Goal: Task Accomplishment & Management: Complete application form

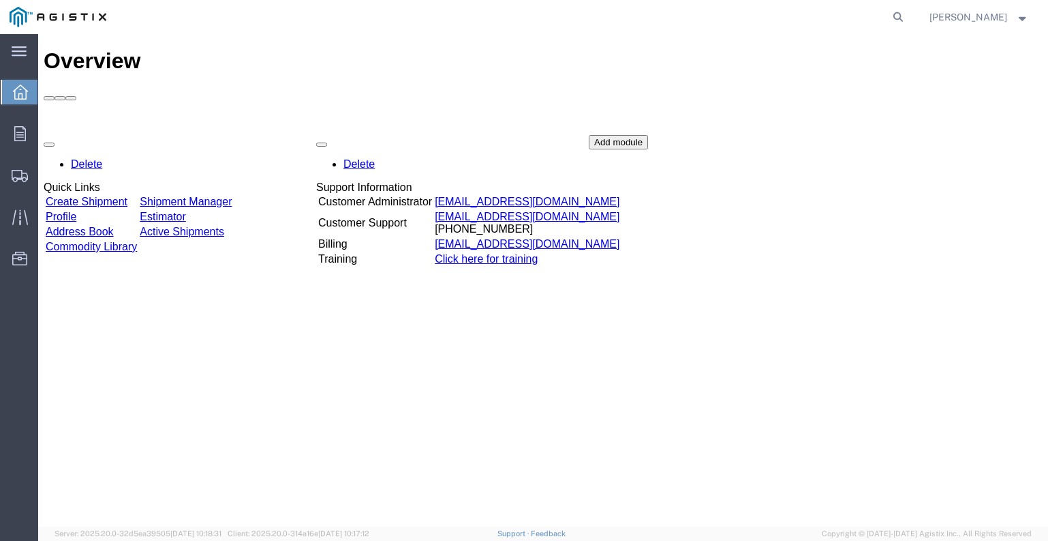
drag, startPoint x: 234, startPoint y: 12, endPoint x: 305, endPoint y: 16, distance: 71.0
click at [305, 16] on div at bounding box center [512, 17] width 793 height 34
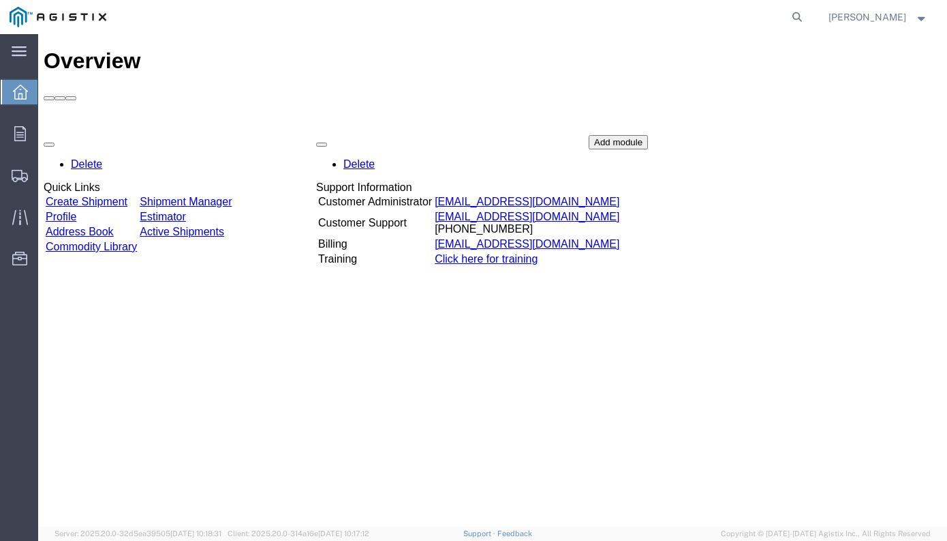
click at [126, 196] on link "Create Shipment" at bounding box center [87, 202] width 82 height 12
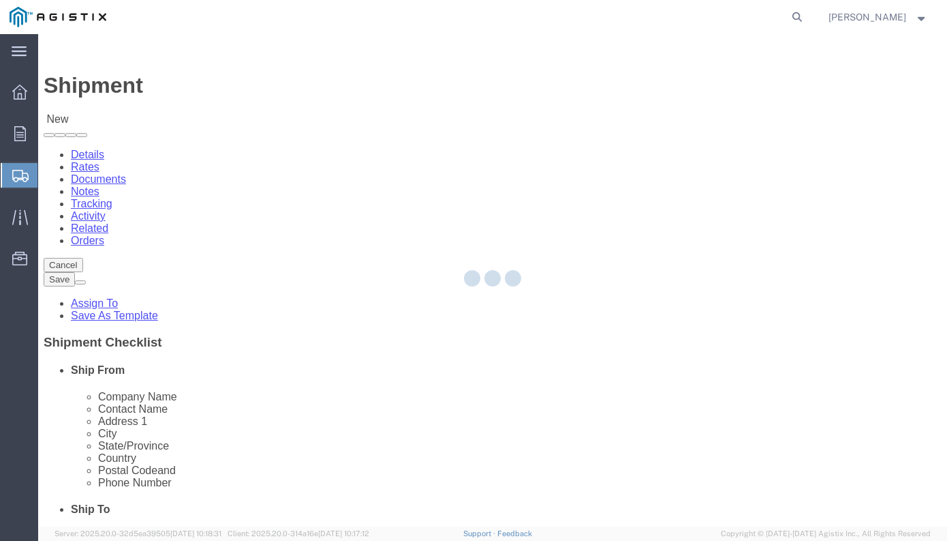
select select
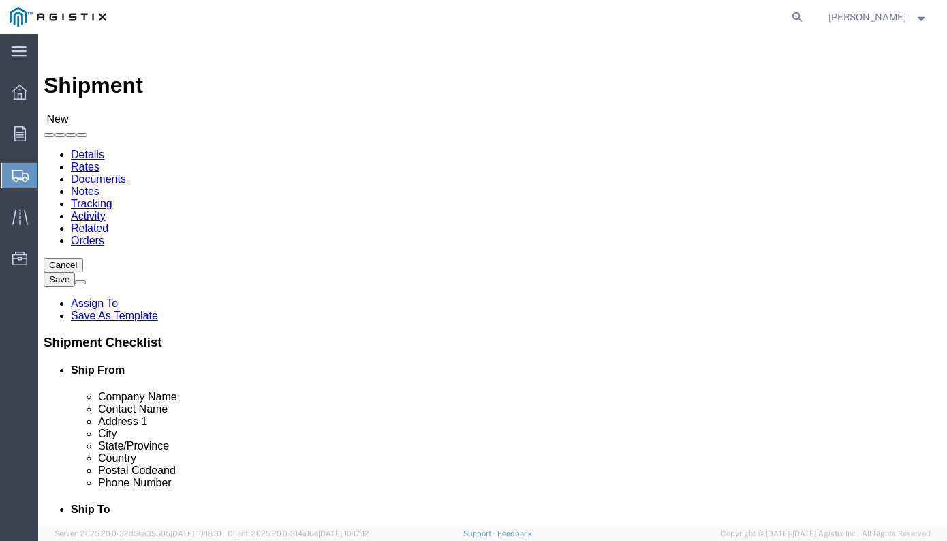
click select "Select BK JA Holdings Inc PG&E"
select select "9596"
click select "Select BK JA Holdings Inc PG&E"
select select "PURCHORD"
select select
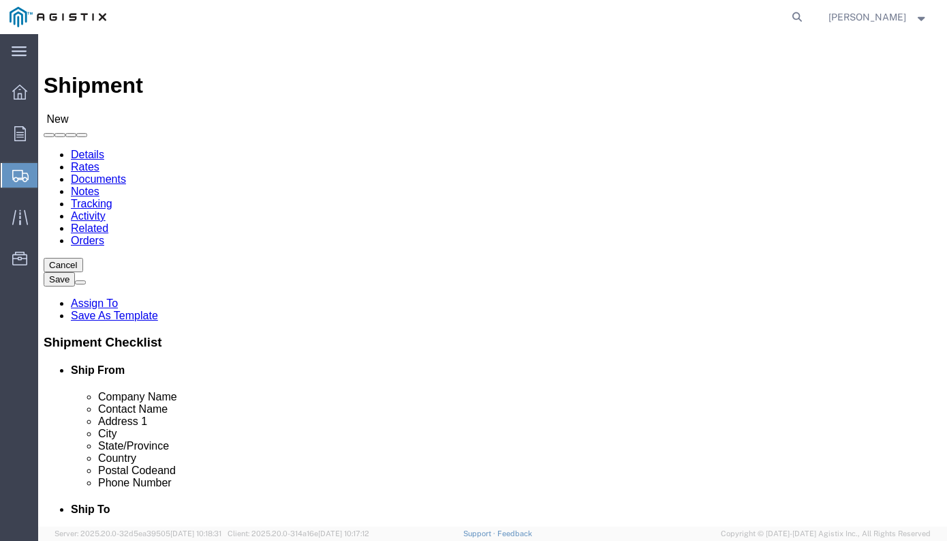
select select
click select "Select All Others [GEOGRAPHIC_DATA] [GEOGRAPHIC_DATA] [GEOGRAPHIC_DATA] [GEOGRA…"
select select "23082"
click select "Select All Others [GEOGRAPHIC_DATA] [GEOGRAPHIC_DATA] [GEOGRAPHIC_DATA] [GEOGRA…"
select select "MYPROFILE"
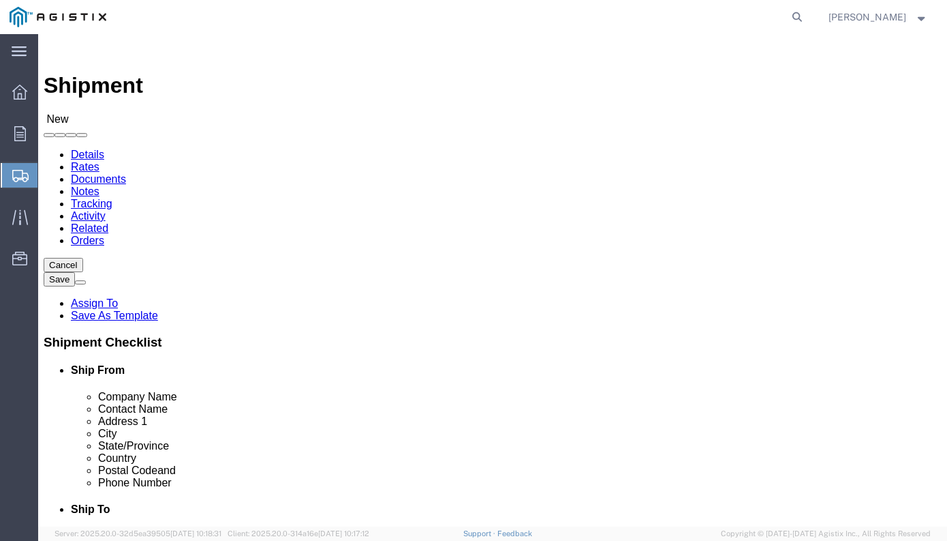
select select "[GEOGRAPHIC_DATA]"
type input "f"
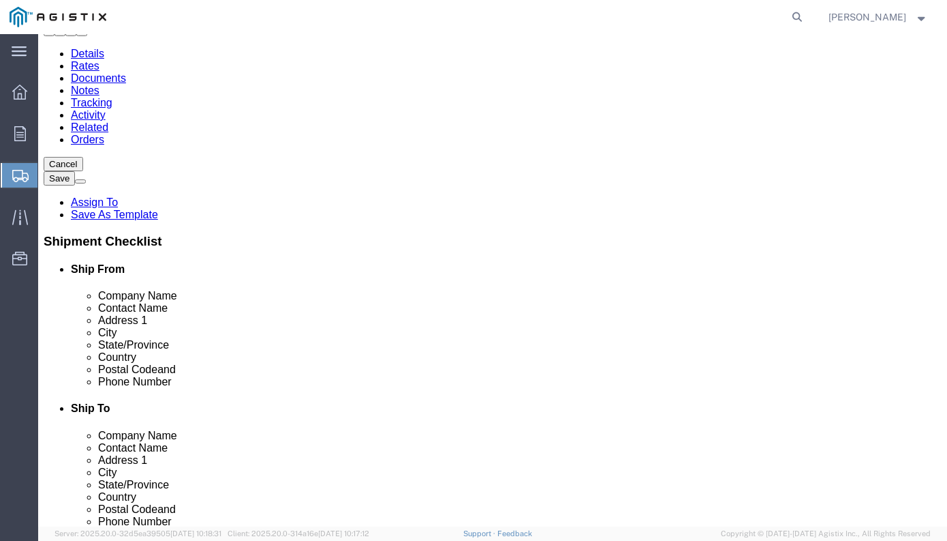
scroll to position [136, 0]
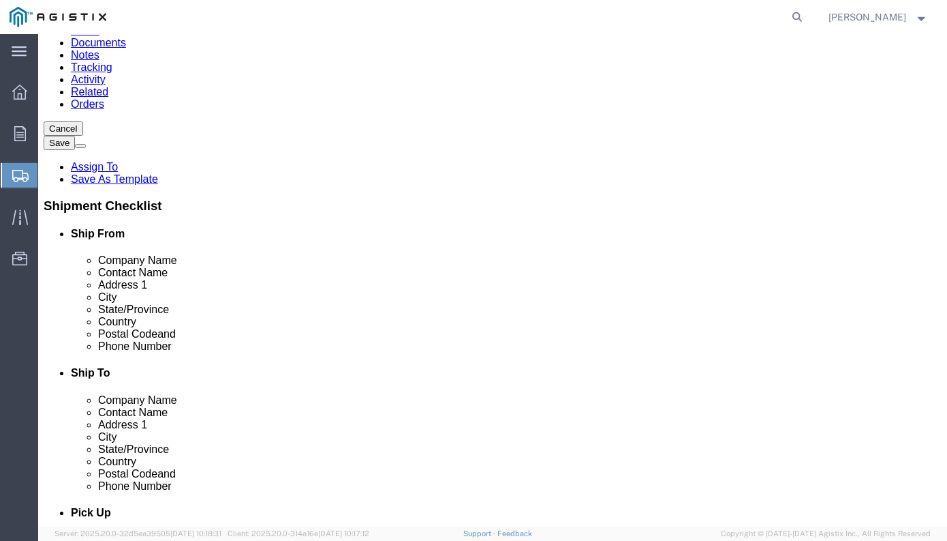
type input "[GEOGRAPHIC_DATA]"
select select "19745"
select select "CA"
click input "text"
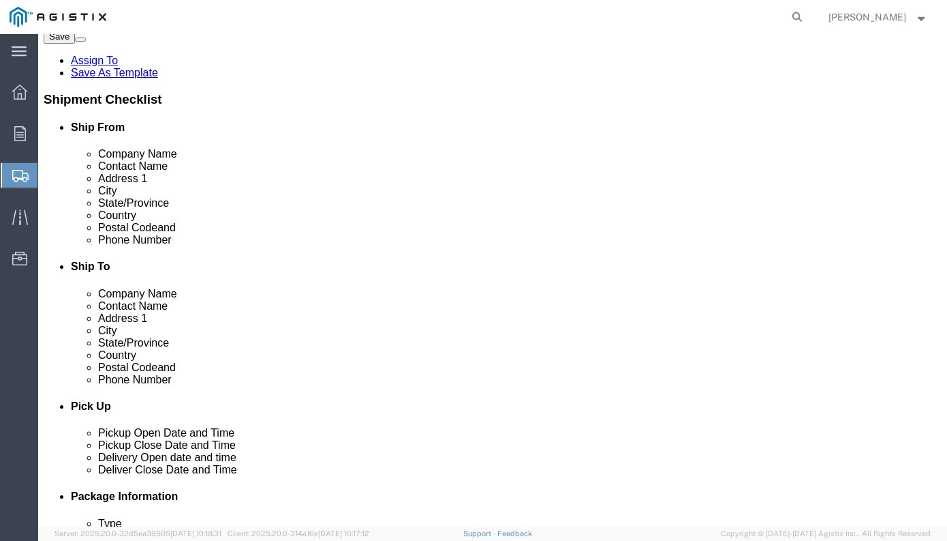
scroll to position [273, 0]
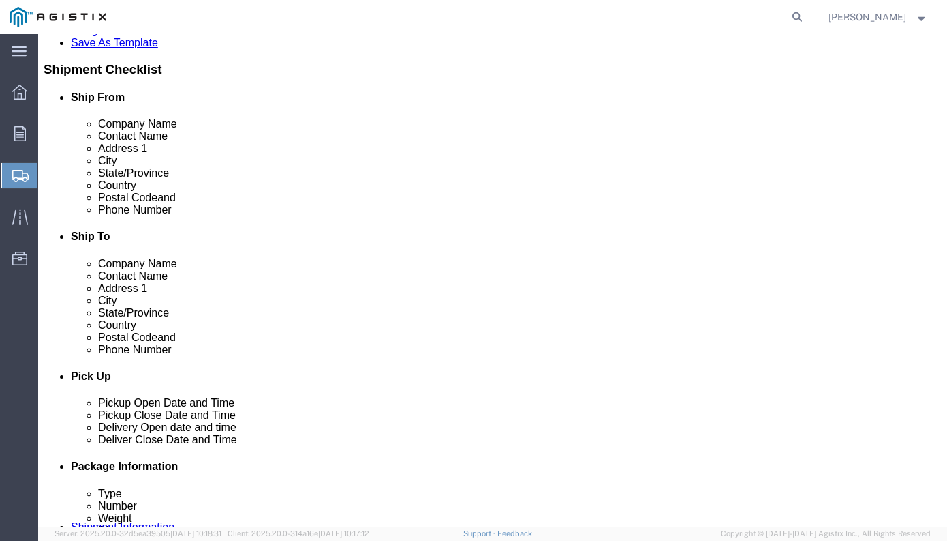
type input "FRESNO RECEIVING"
click input "text"
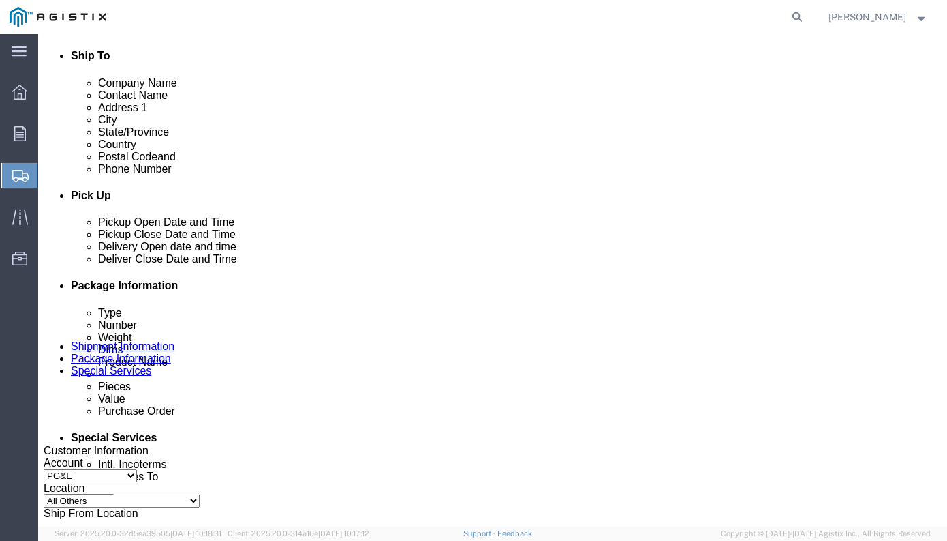
scroll to position [477, 0]
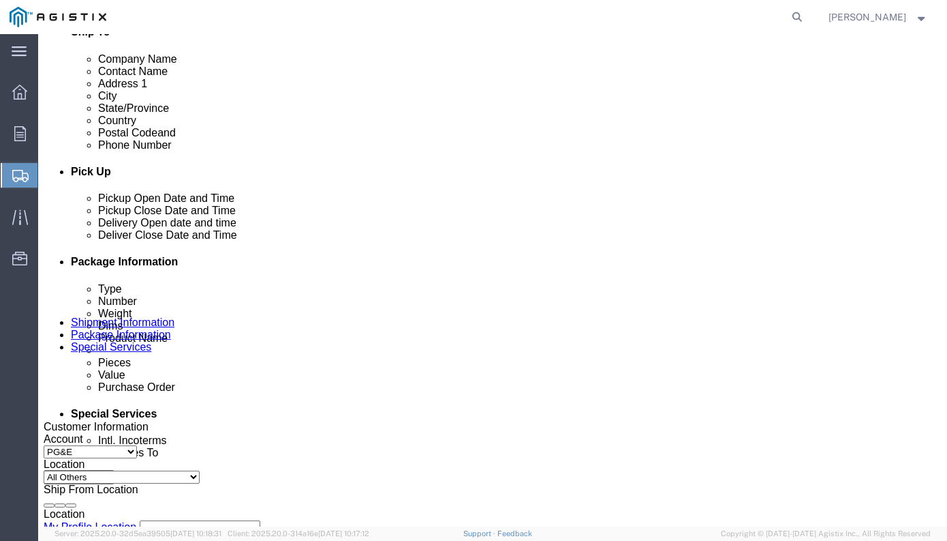
type input "[PHONE_NUMBER]"
click div "[DATE] 1:00 PM"
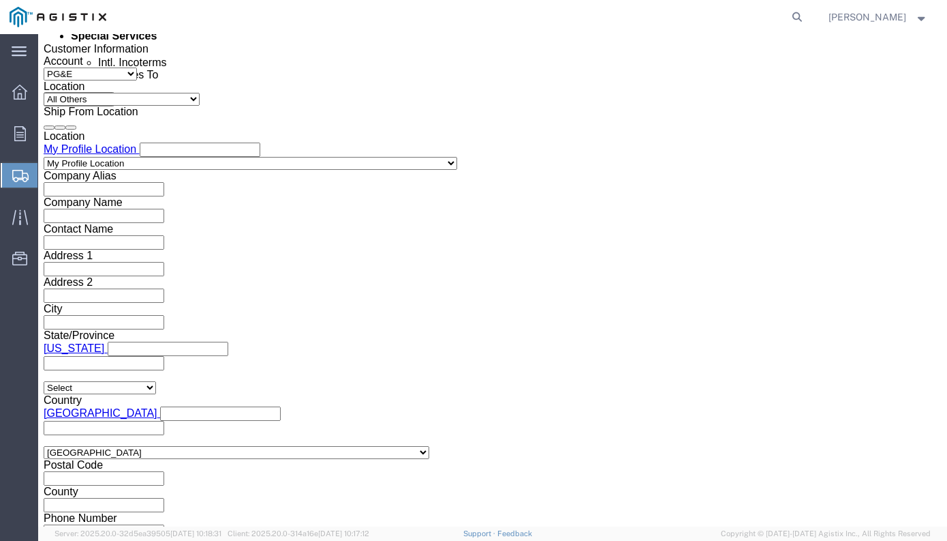
type input "3:00 PM"
click button "Apply"
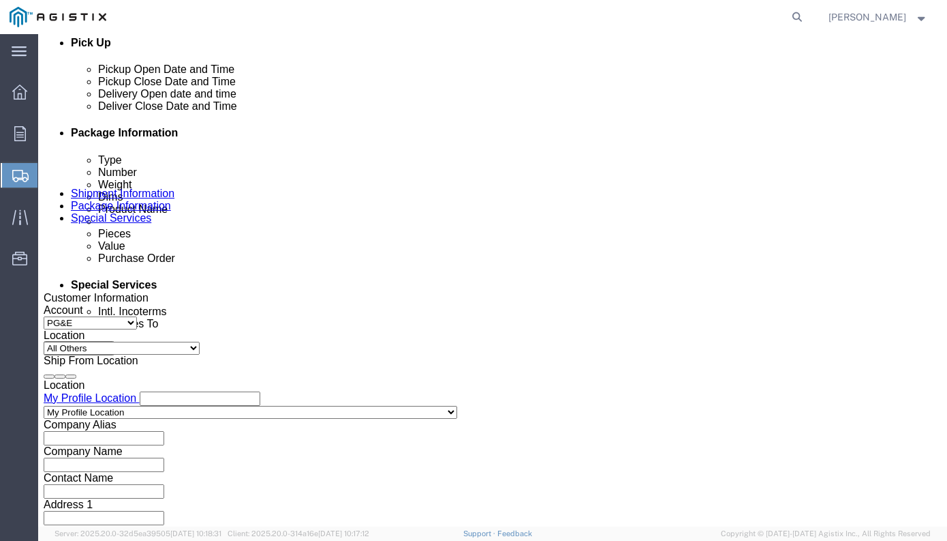
scroll to position [582, 0]
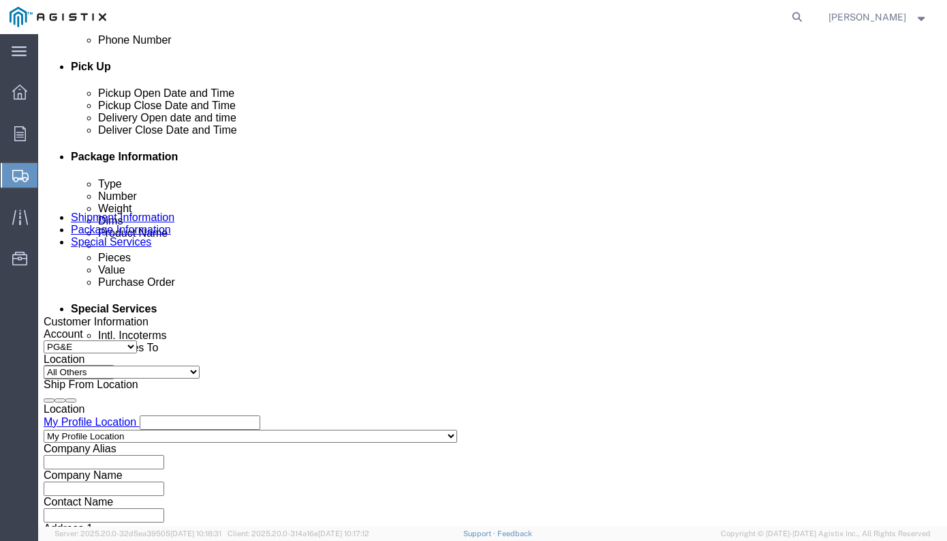
click div "[DATE] 4:00 PM"
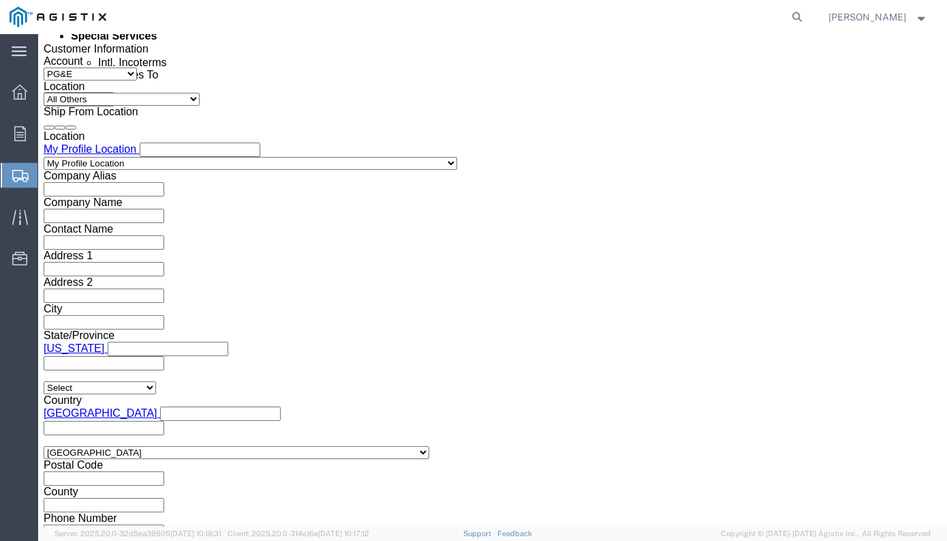
type input "5:00 PM"
click button "Apply"
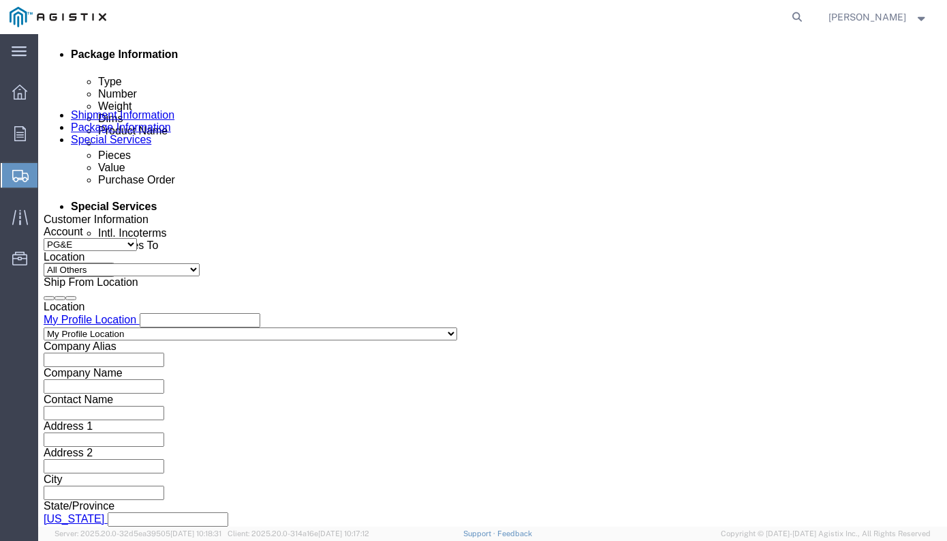
scroll to position [650, 0]
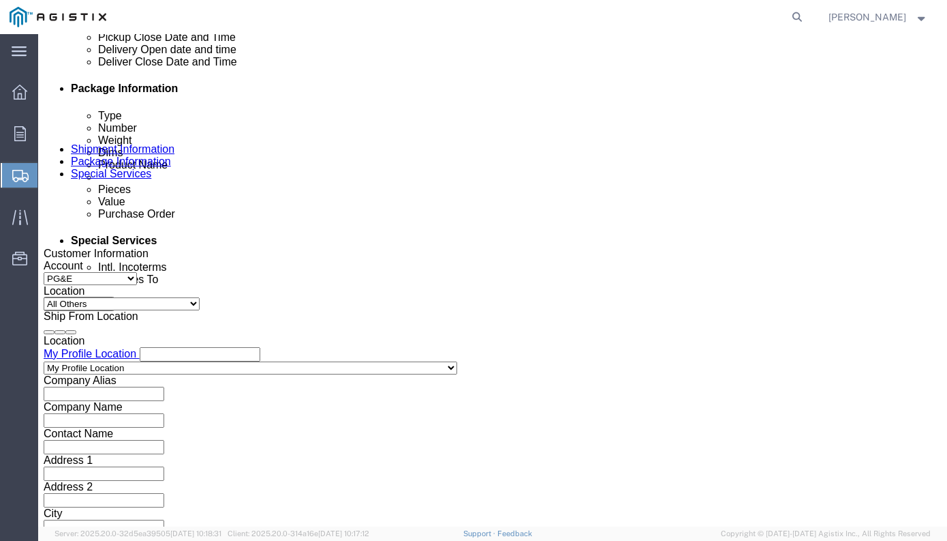
click div
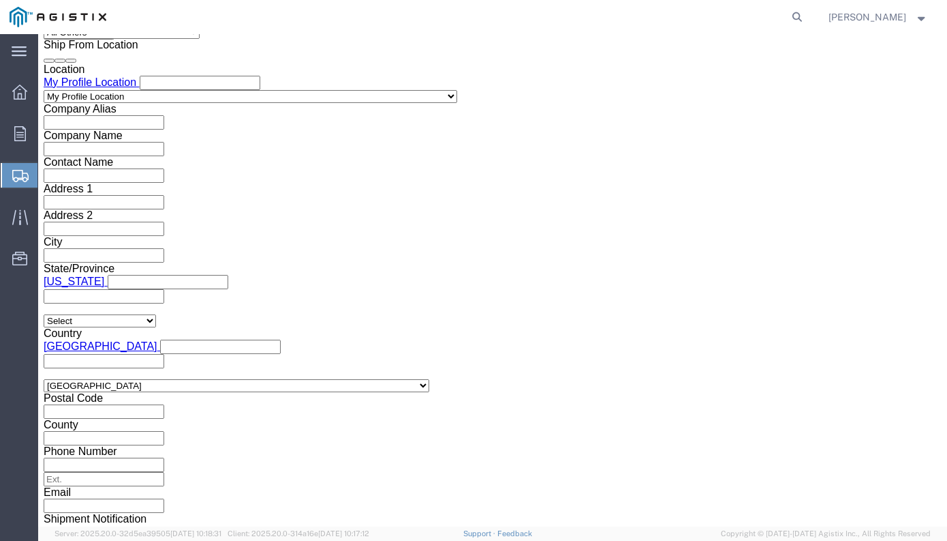
click input "6:00 PM"
click input "9:00 AM"
type input "8:00 AM"
click button "Apply"
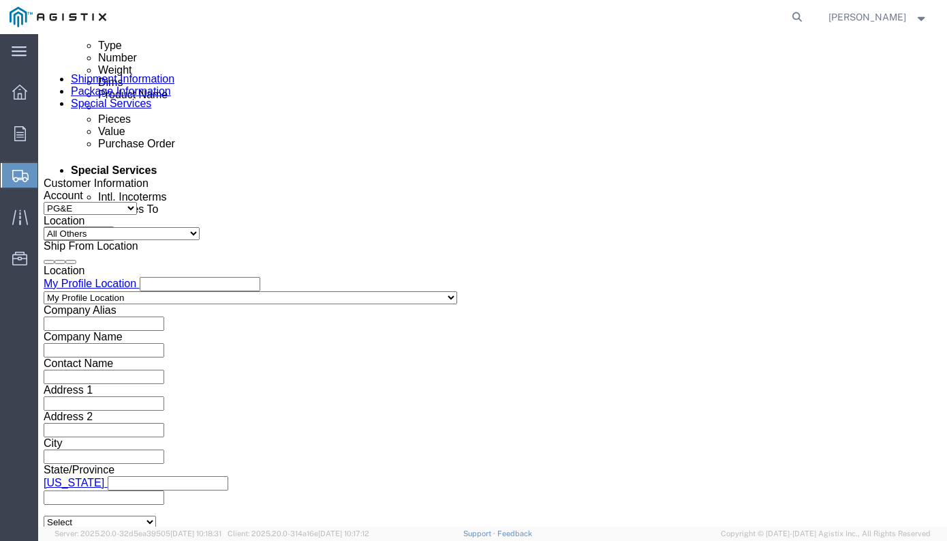
scroll to position [717, 0]
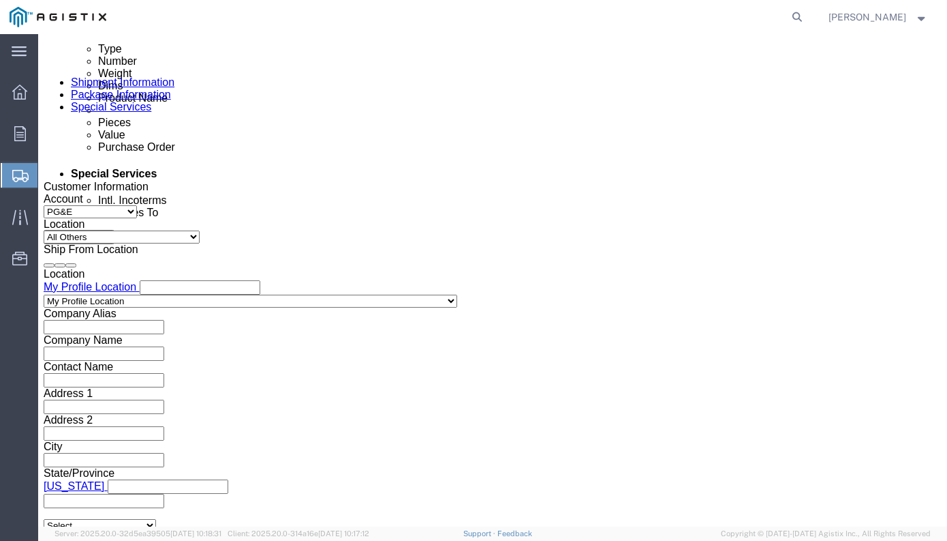
click div
click input "9:00 AM"
type input "3:00 PM"
click button "Apply"
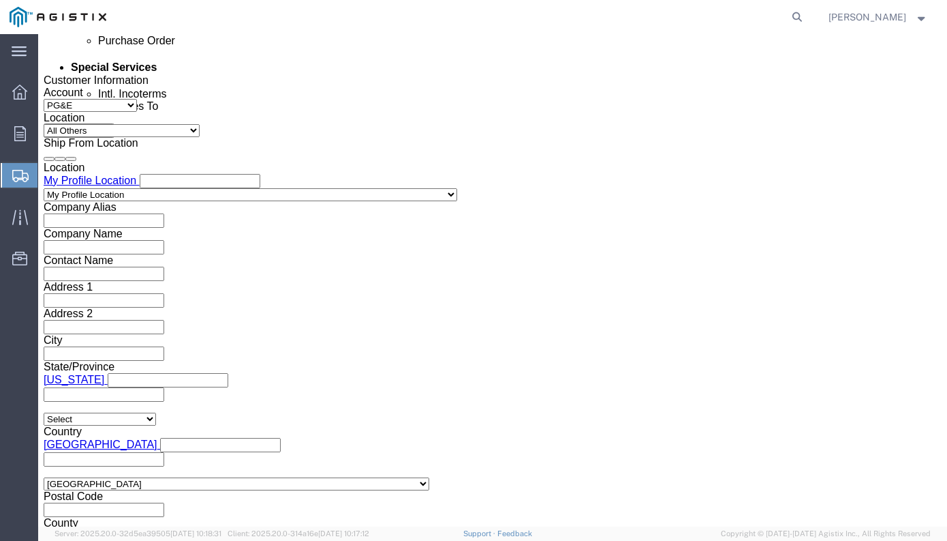
scroll to position [853, 0]
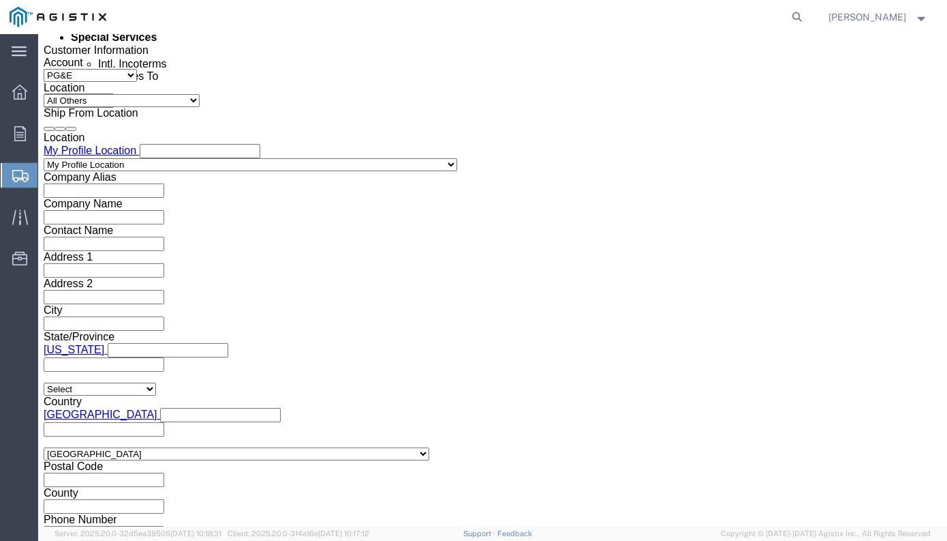
click input "text"
type input "3501416649"
click select "Select Account Type Activity ID Airline Appointment Number ASN Batch Request # …"
select select "PURCHORD"
click select "Select Account Type Activity ID Airline Appointment Number ASN Batch Request # …"
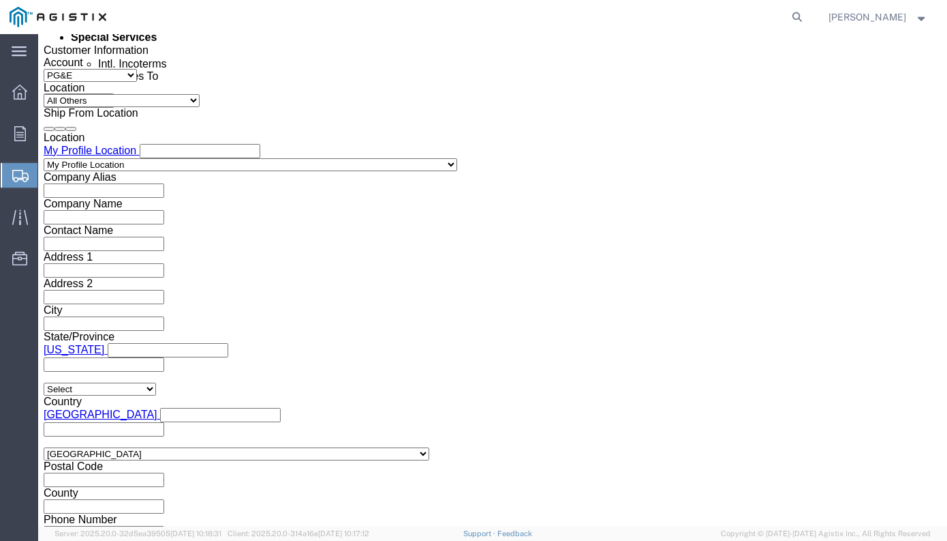
click input "text"
type input "3501417989"
click div "Shipping Mode (Optional)"
click select "Select Account Type Activity ID Airline Appointment Number ASN Batch Request # …"
select select "SALEORDR"
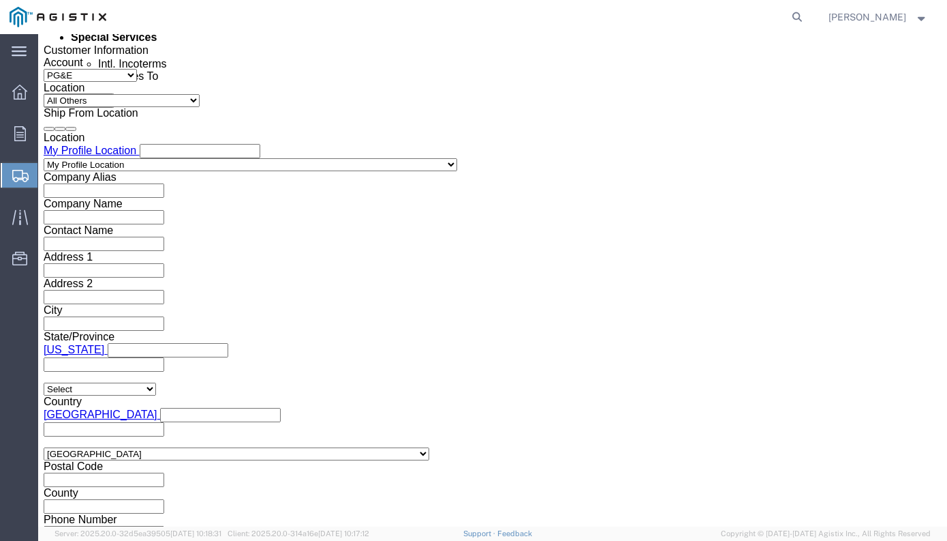
click select "Select Account Type Activity ID Airline Appointment Number ASN Batch Request # …"
click input "text"
type input "4087 & 4102"
click div
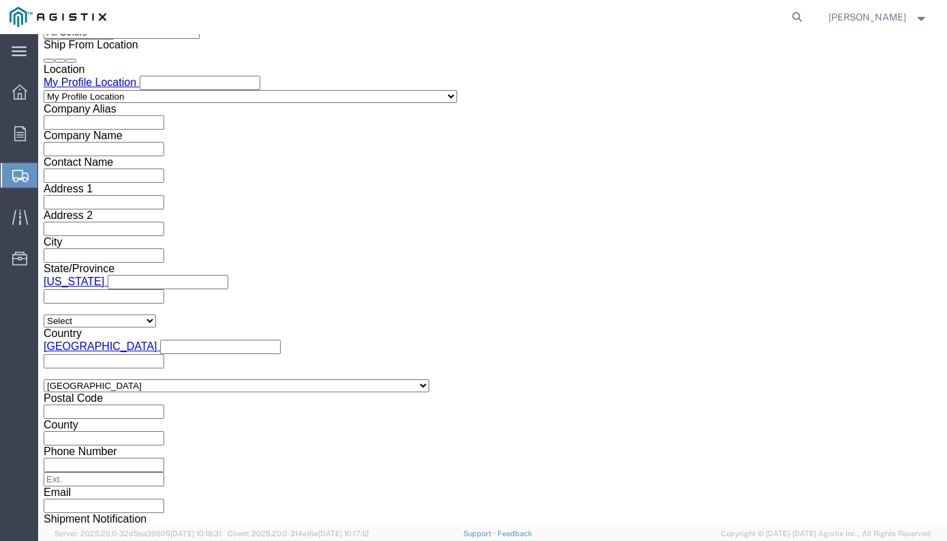
click button "Continue"
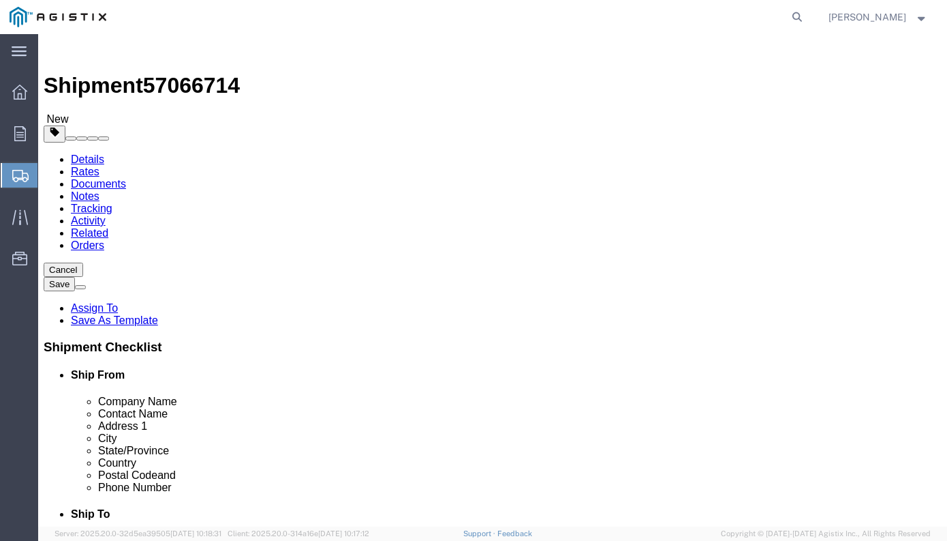
click select "Select Bulk Bundle(s) Cardboard Box(es) Carton(s) Crate(s) Drum(s) (Fiberboard)…"
select select "PSNS"
click select "Select Bulk Bundle(s) Cardboard Box(es) Carton(s) Crate(s) Drum(s) (Fiberboard)…"
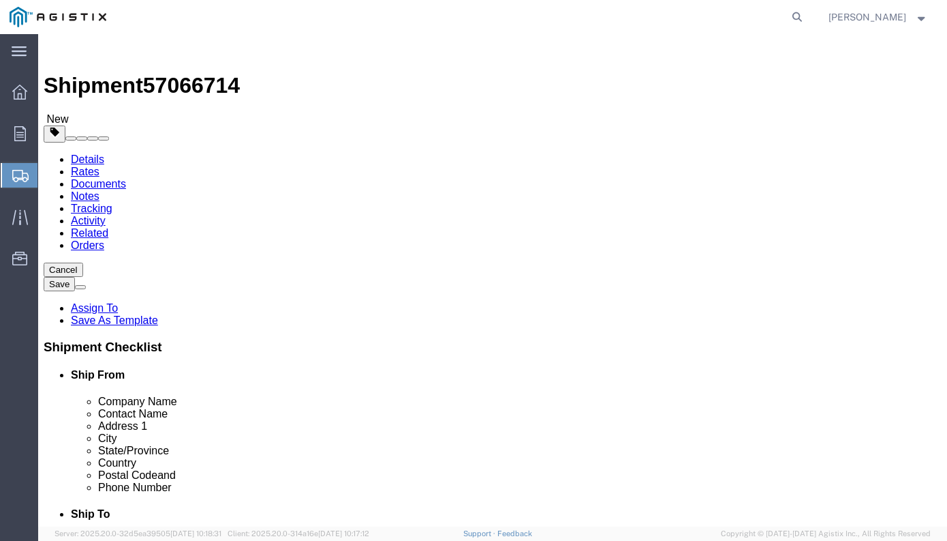
click input "text"
type input "2"
type input "40"
type input "20"
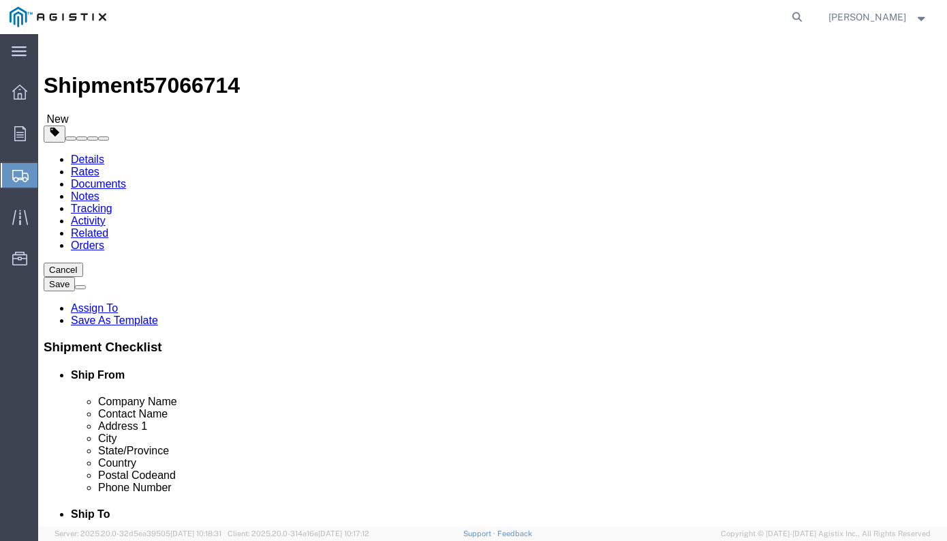
type input "125"
click link "Add Content"
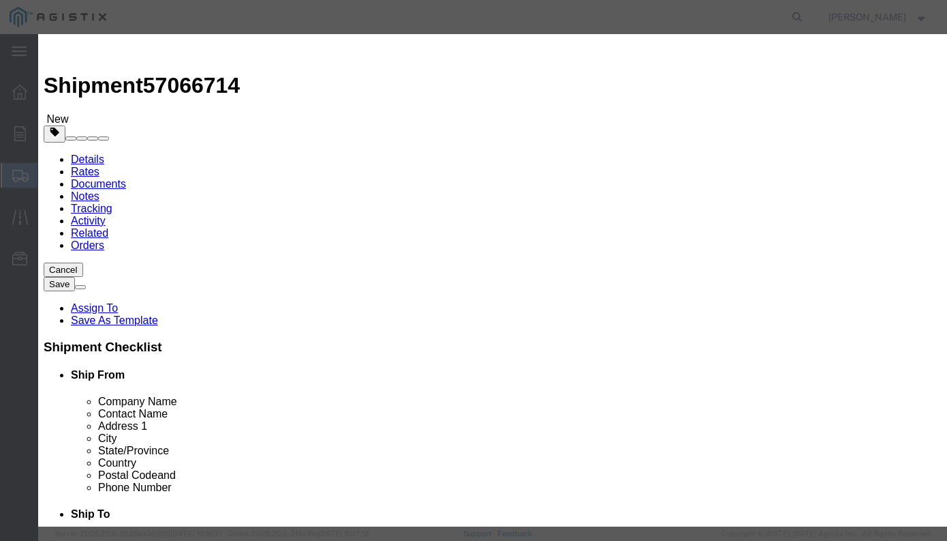
click input "text"
type input "RECTIFITER"
type input "2"
type input "5176.00"
select select "USD"
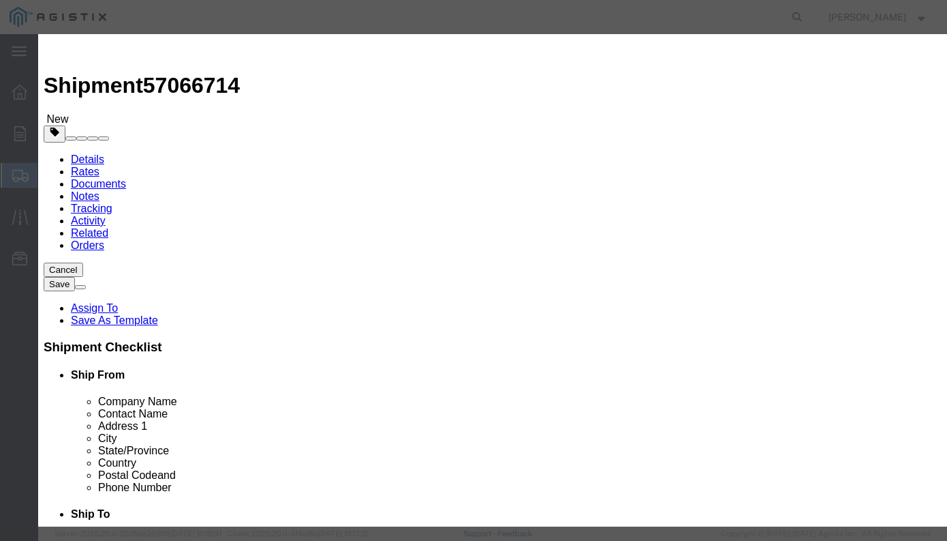
select select "100"
type input "061700"
click button "Save & Close"
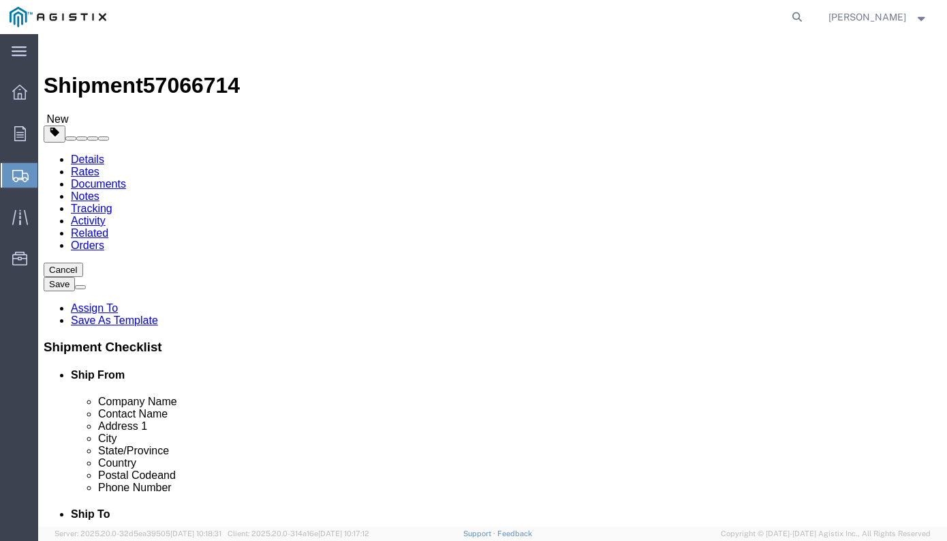
click link "Add Package"
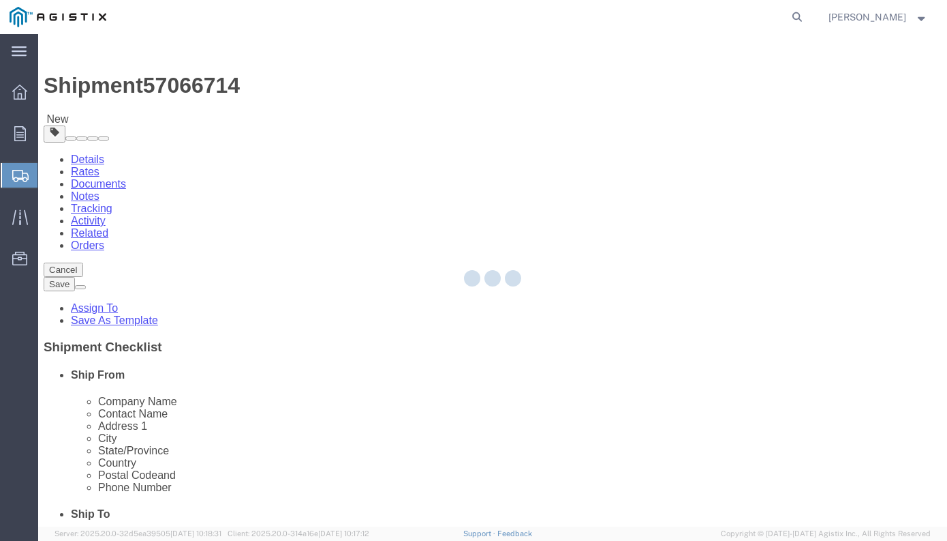
select select "PSNS"
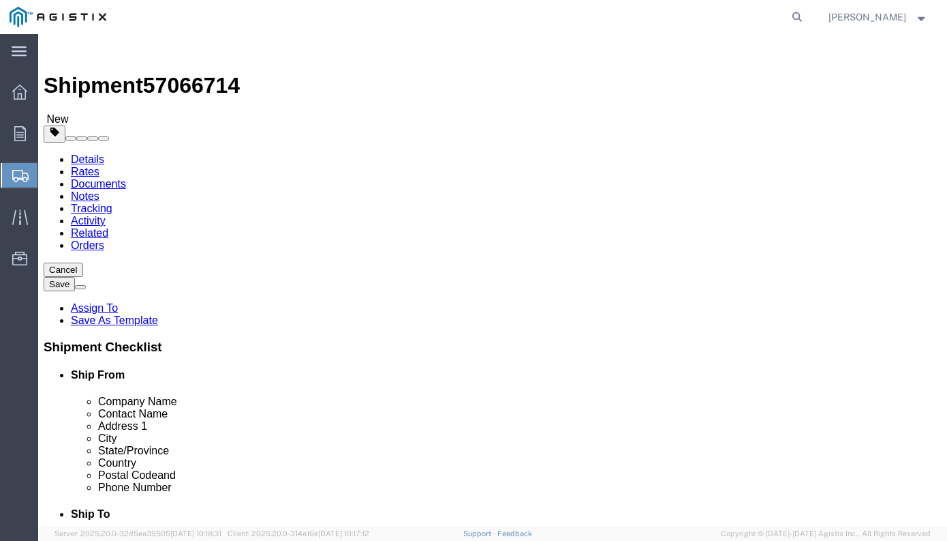
click select "Select Bulk Bundle(s) Cardboard Box(es) Carton(s) Crate(s) Drum(s) (Fiberboard)…"
select select "PSNS"
click select "Select Bulk Bundle(s) Cardboard Box(es) Carton(s) Crate(s) Drum(s) (Fiberboard)…"
click input "text"
type input "1"
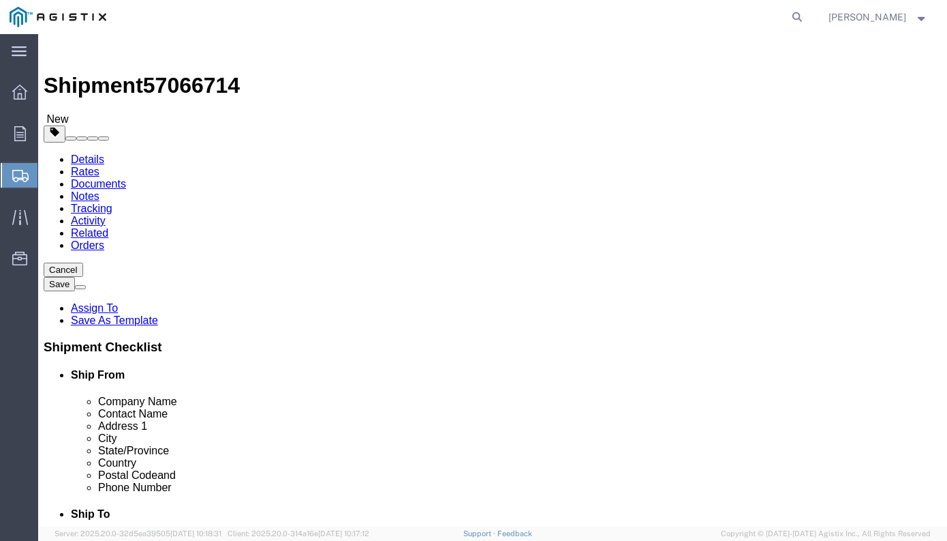
type input "40"
type input "20"
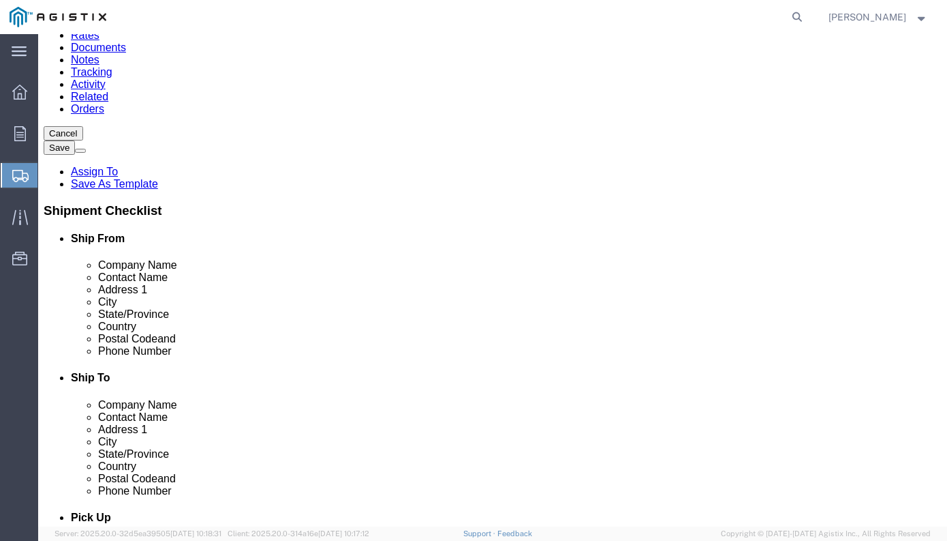
type input "100"
click link "Add Content"
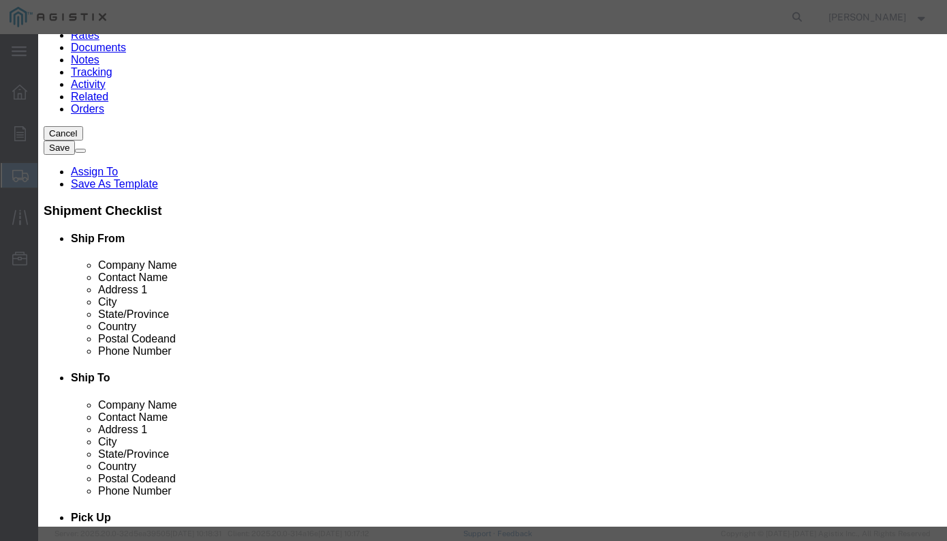
click input "text"
type input "RECTIFIER"
type input "1"
type input "2588.00"
select select "USD"
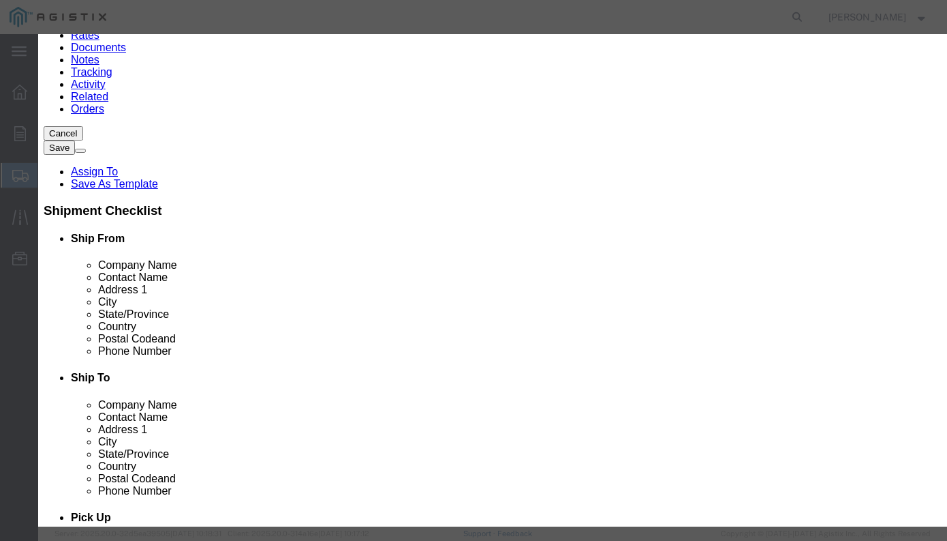
select select "100"
type input "061700"
click button "Save & Close"
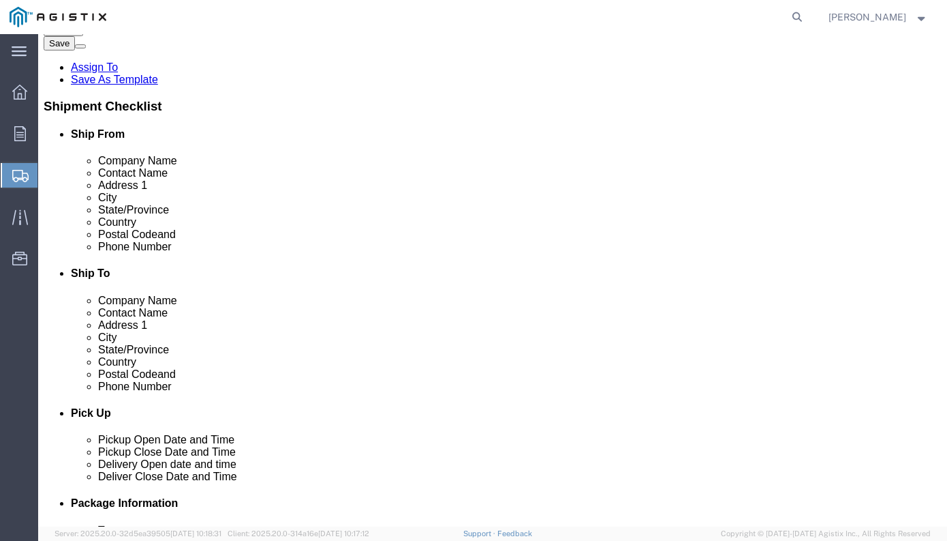
scroll to position [249, 0]
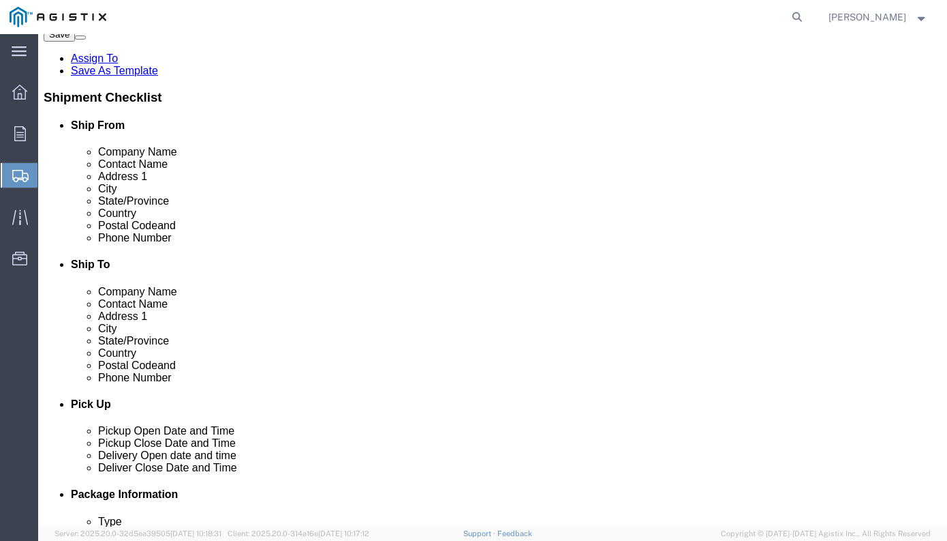
click button "Continue"
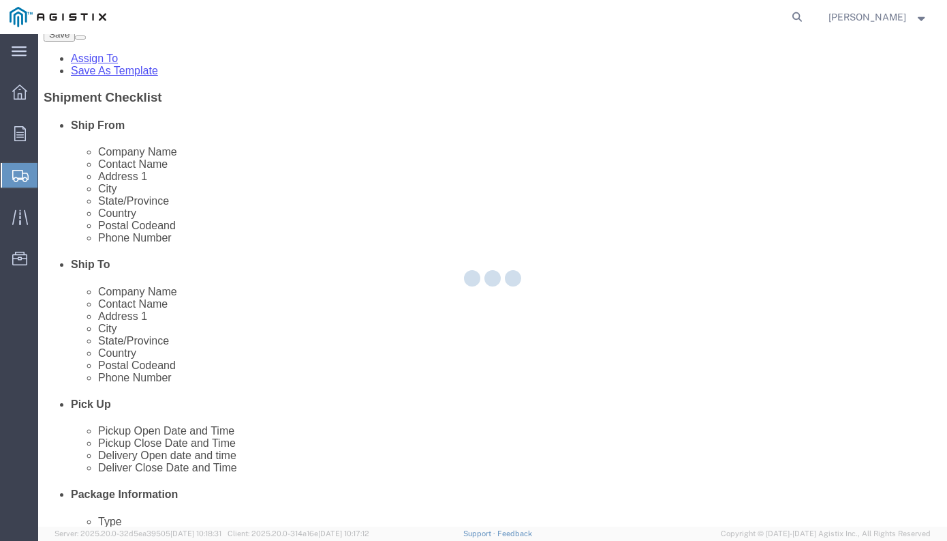
scroll to position [0, 0]
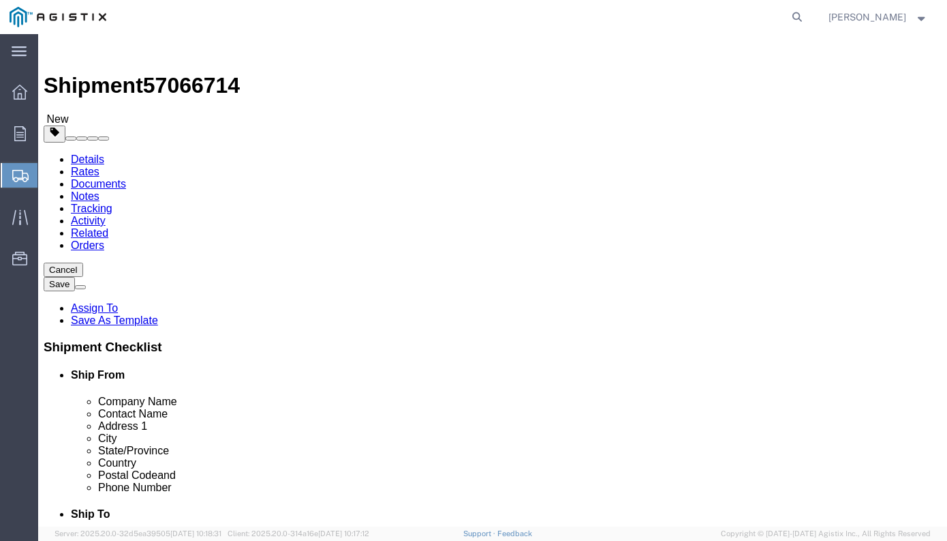
click button "Rate Shipment"
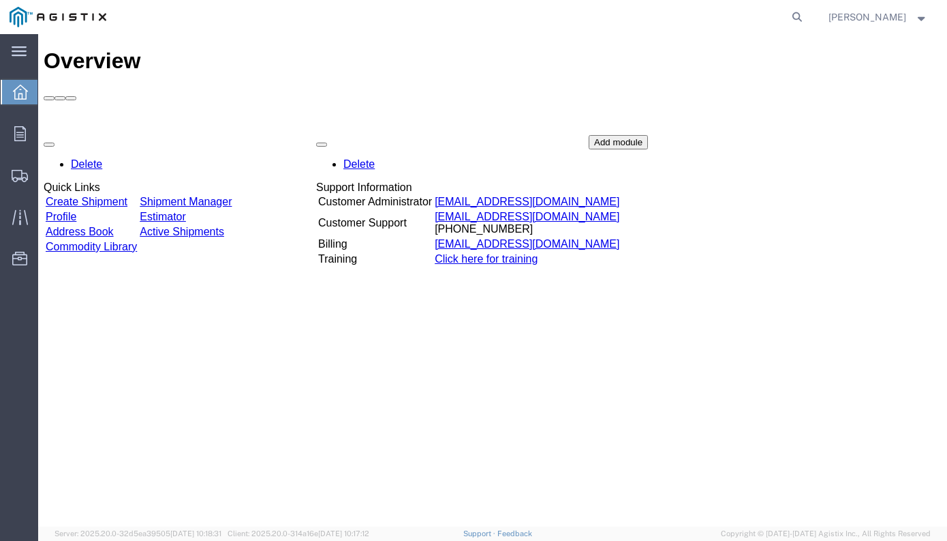
click at [651, 376] on div "Overview Delete Quick Links Create Shipment Shipment Manager Profile Estimator …" at bounding box center [493, 294] width 898 height 492
